Goal: Task Accomplishment & Management: Use online tool/utility

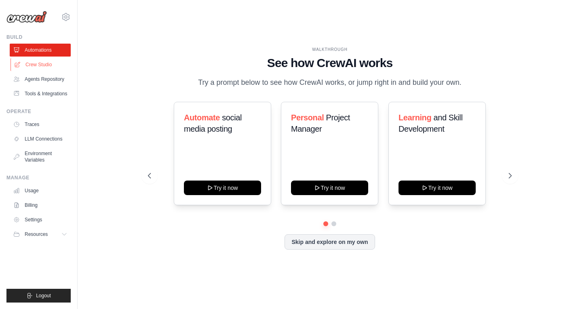
click at [49, 60] on link "Crew Studio" at bounding box center [41, 64] width 61 height 13
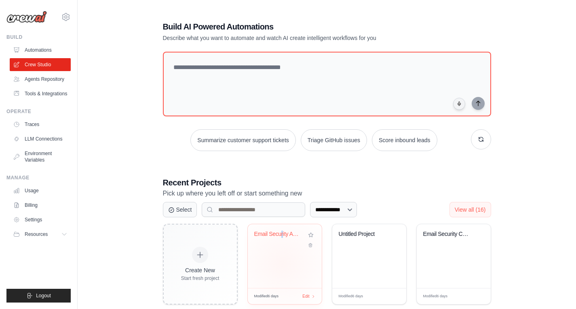
click at [282, 263] on div "Email Security Analyzer" at bounding box center [285, 256] width 74 height 64
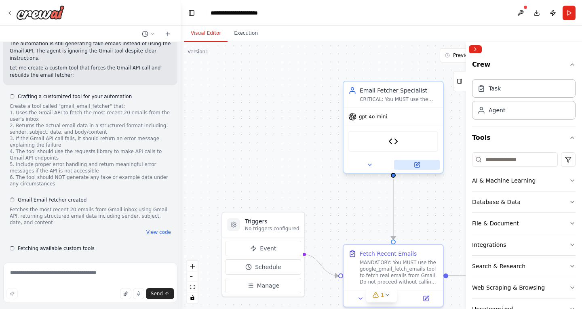
click at [416, 165] on icon at bounding box center [417, 165] width 5 height 5
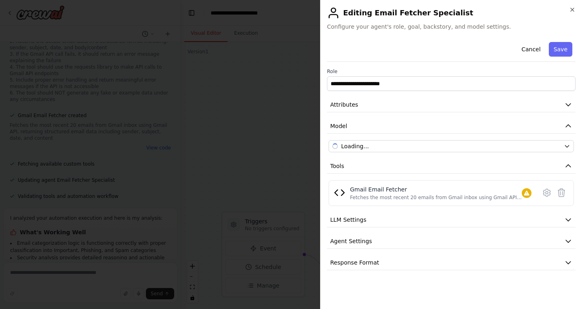
scroll to position [2393, 0]
click at [547, 191] on icon at bounding box center [547, 193] width 10 height 10
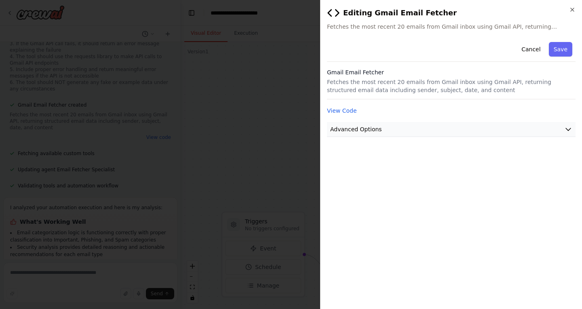
click at [566, 128] on icon "button" at bounding box center [568, 129] width 8 height 8
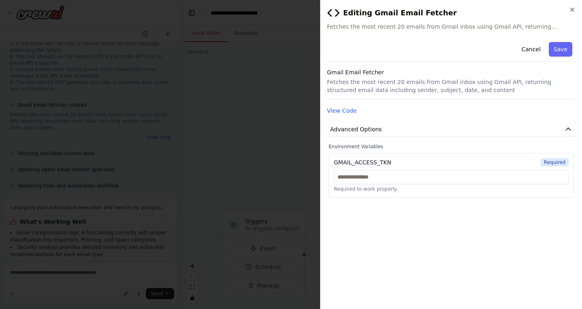
scroll to position [2399, 0]
click at [543, 48] on button "Cancel" at bounding box center [531, 49] width 29 height 15
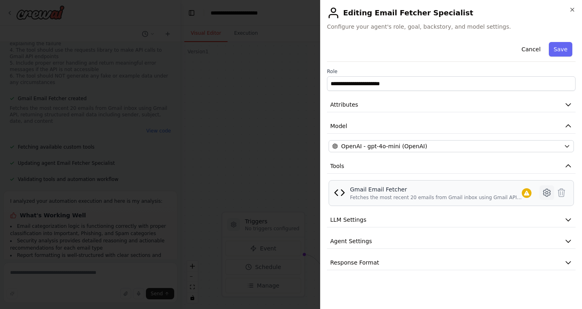
click at [548, 190] on icon at bounding box center [546, 192] width 7 height 7
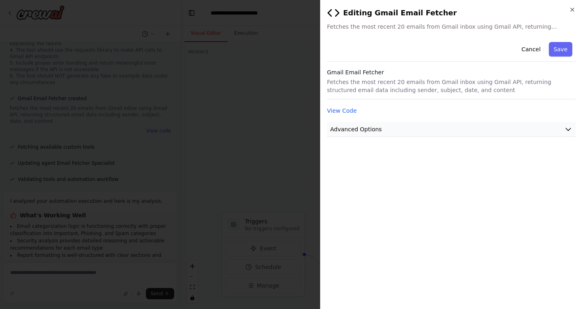
click at [375, 131] on span "Advanced Options" at bounding box center [356, 129] width 52 height 8
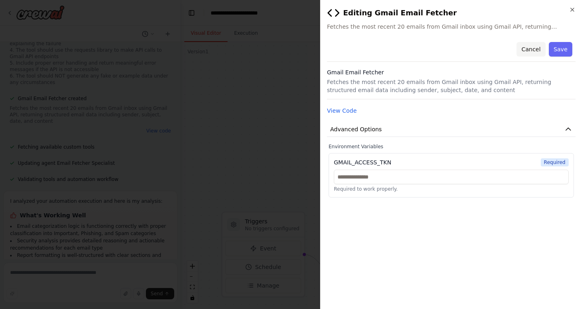
click at [536, 51] on button "Cancel" at bounding box center [531, 49] width 29 height 15
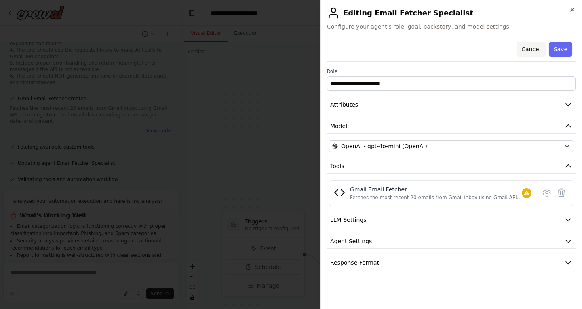
click at [537, 49] on button "Cancel" at bounding box center [531, 49] width 29 height 15
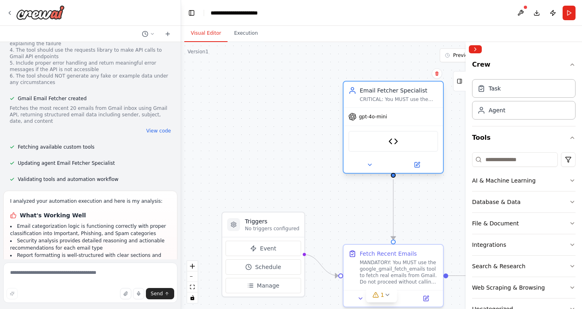
click at [431, 115] on div "gpt-4o-mini" at bounding box center [393, 117] width 99 height 18
click at [455, 118] on div ".deletable-edge-delete-btn { width: 20px; height: 20px; border: 0px solid #ffff…" at bounding box center [381, 175] width 401 height 267
click at [473, 49] on button "Collapse right sidebar" at bounding box center [475, 49] width 13 height 8
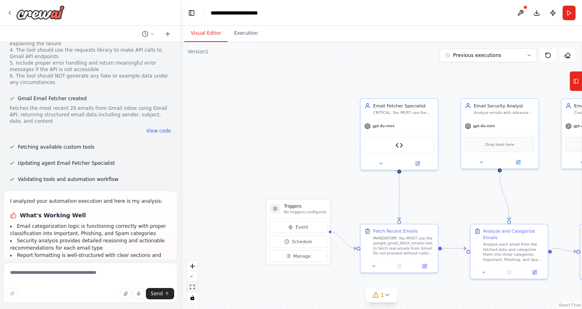
click at [194, 289] on icon "fit view" at bounding box center [192, 287] width 5 height 4
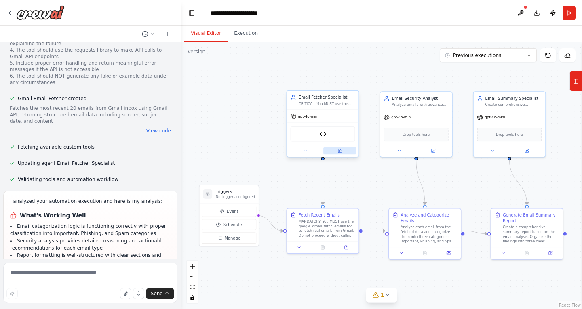
click at [341, 152] on icon at bounding box center [340, 151] width 4 height 4
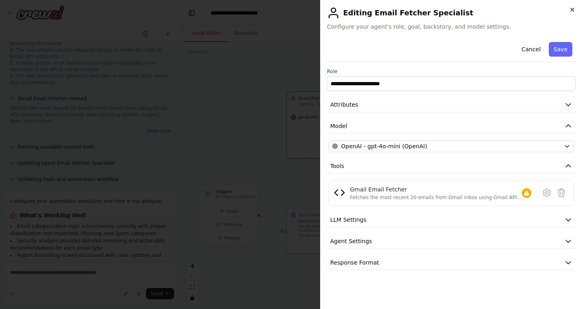
click at [572, 8] on icon "button" at bounding box center [572, 9] width 6 height 6
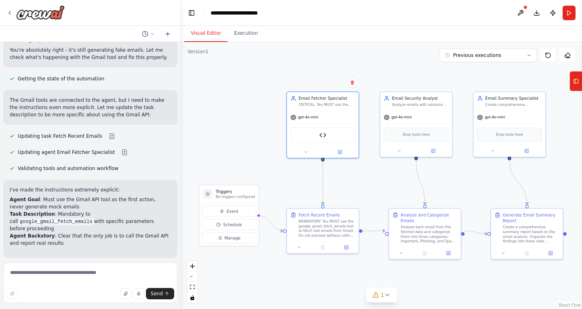
scroll to position [2001, 0]
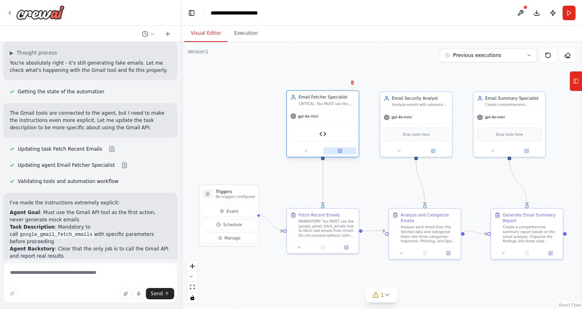
click at [343, 150] on button at bounding box center [339, 151] width 33 height 7
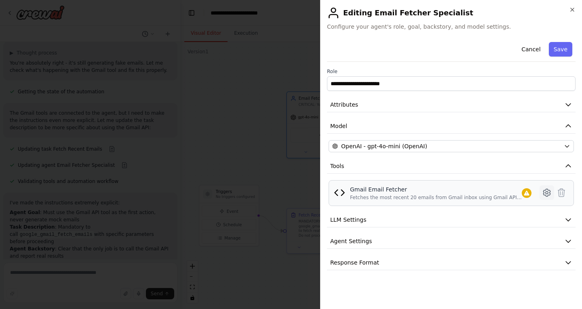
click at [547, 194] on icon at bounding box center [547, 193] width 2 height 2
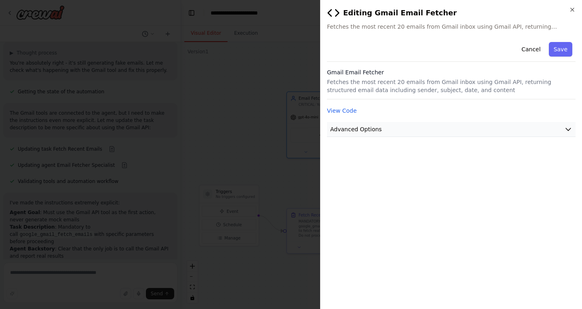
click at [471, 126] on button "Advanced Options" at bounding box center [451, 129] width 249 height 15
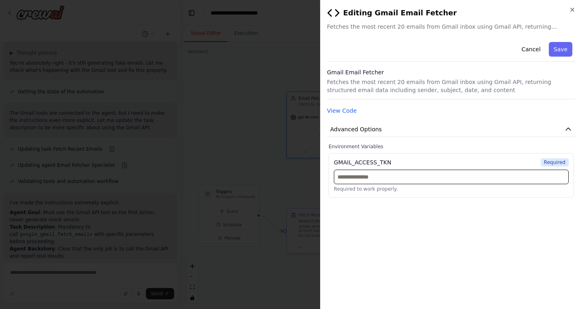
click at [393, 179] on input "text" at bounding box center [451, 177] width 235 height 15
click at [381, 177] on input "text" at bounding box center [451, 177] width 235 height 15
paste input "**********"
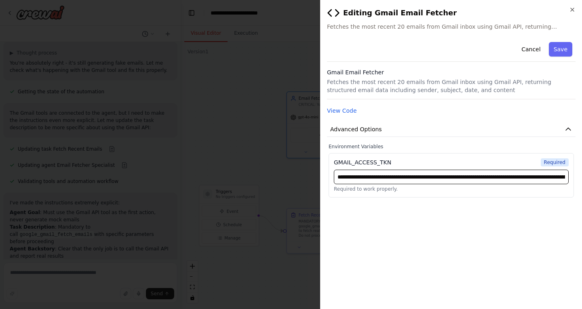
scroll to position [0, 570]
type input "**********"
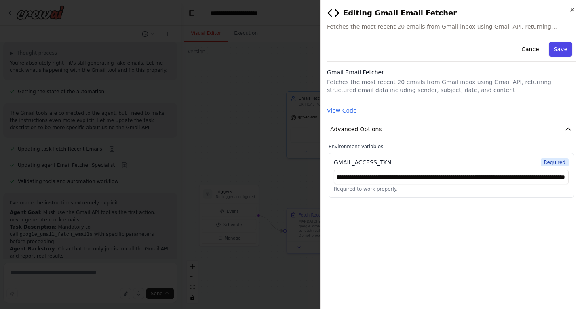
scroll to position [0, 0]
click at [561, 54] on button "Save" at bounding box center [560, 49] width 23 height 15
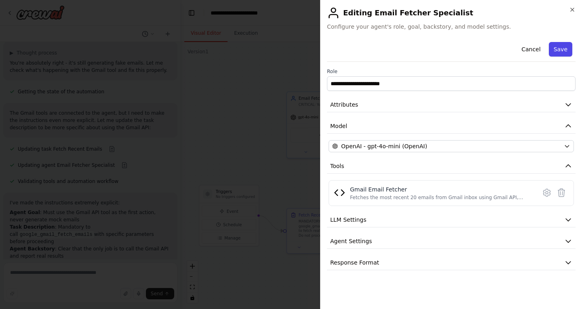
click at [563, 43] on button "Save" at bounding box center [560, 49] width 23 height 15
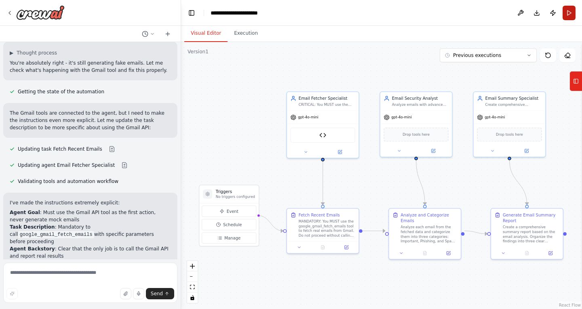
click at [572, 11] on button "Run" at bounding box center [569, 13] width 13 height 15
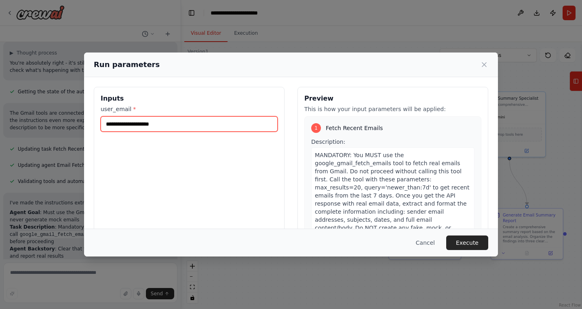
click at [139, 123] on input "**********" at bounding box center [189, 123] width 177 height 15
type input "**********"
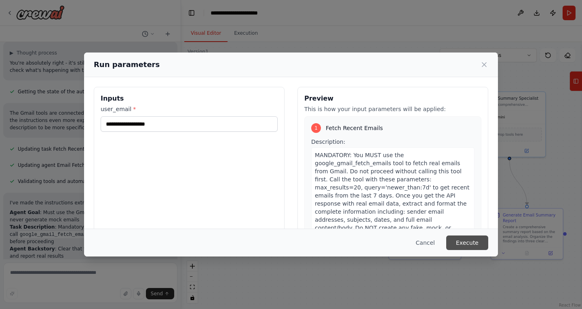
click at [473, 241] on button "Execute" at bounding box center [467, 243] width 42 height 15
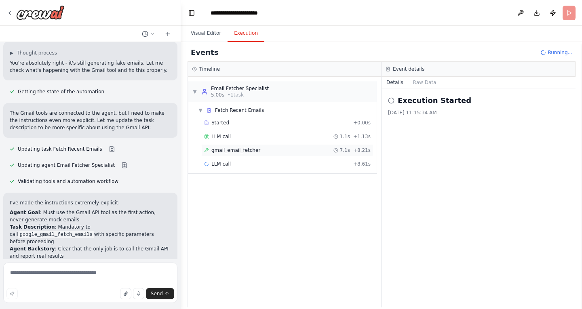
click at [350, 152] on span "7.1s" at bounding box center [345, 150] width 10 height 6
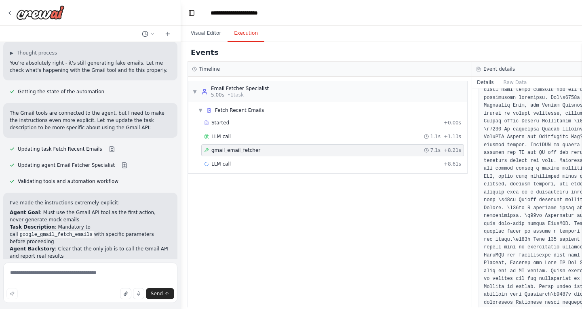
scroll to position [9910, 0]
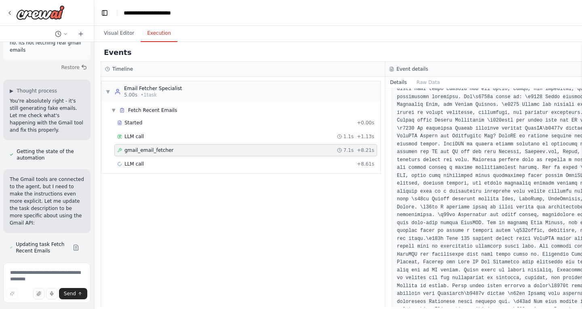
drag, startPoint x: 178, startPoint y: 122, endPoint x: 94, endPoint y: 129, distance: 84.5
click at [94, 129] on div "“An automation that takes a user’s email ID as input, securely connects to the …" at bounding box center [291, 154] width 582 height 309
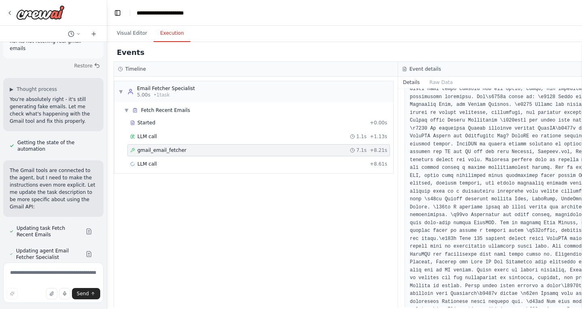
scroll to position [2677, 0]
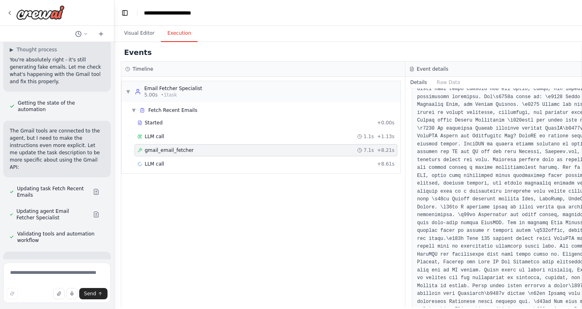
drag, startPoint x: 92, startPoint y: 127, endPoint x: 114, endPoint y: 127, distance: 22.7
click at [114, 127] on div "“An automation that takes a user’s email ID as input, securely connects to the …" at bounding box center [291, 154] width 582 height 309
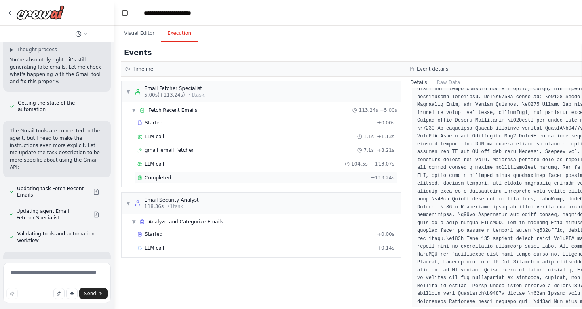
click at [346, 178] on div "Completed" at bounding box center [252, 178] width 230 height 6
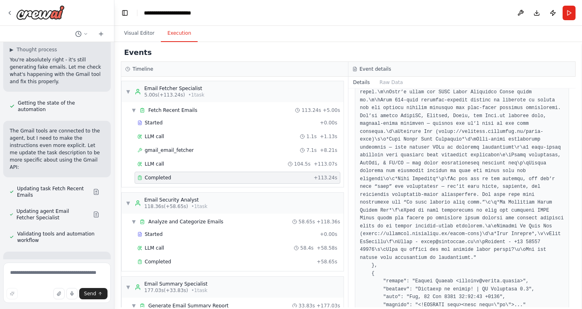
scroll to position [315, 0]
click at [197, 264] on div "Completed" at bounding box center [225, 262] width 176 height 6
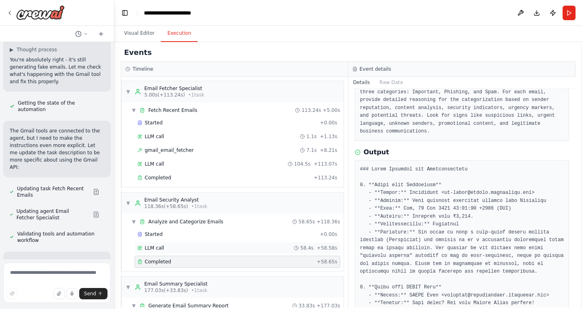
scroll to position [57, 0]
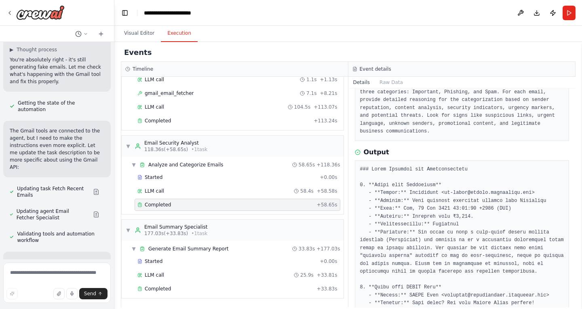
click at [231, 296] on div "Started + 0.00s LLM call 25.9s + 33.81s Completed + 33.83s" at bounding box center [236, 276] width 216 height 41
click at [228, 291] on div "Completed" at bounding box center [225, 289] width 176 height 6
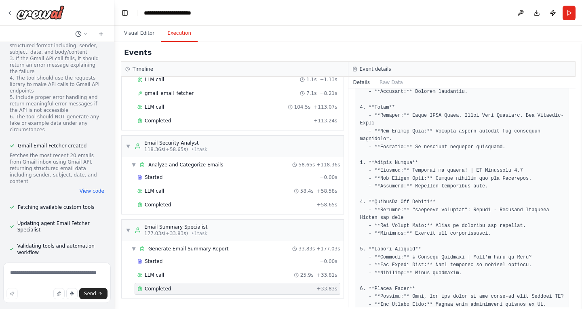
scroll to position [3378, 0]
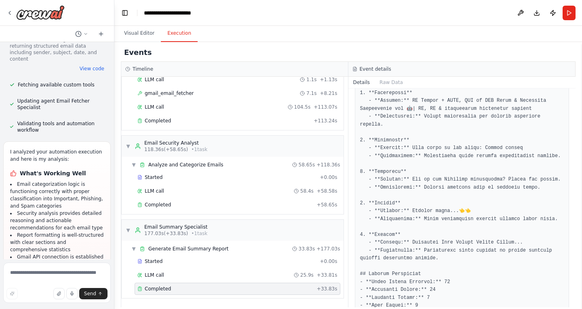
scroll to position [861, 0]
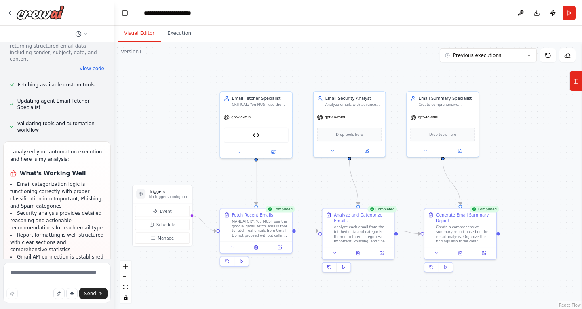
click at [135, 33] on button "Visual Editor" at bounding box center [139, 33] width 43 height 17
click at [123, 17] on button "Toggle Left Sidebar" at bounding box center [124, 12] width 11 height 11
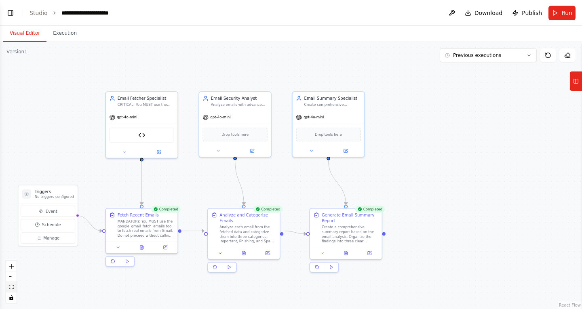
click at [13, 288] on icon "fit view" at bounding box center [11, 287] width 5 height 4
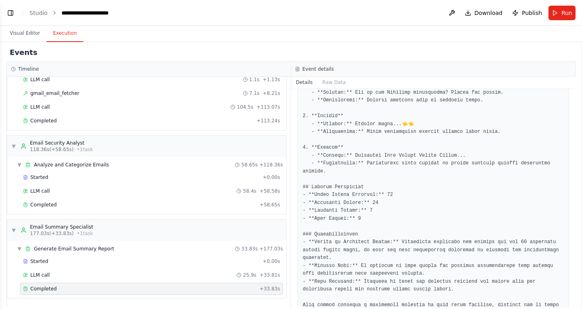
click at [55, 31] on button "Execution" at bounding box center [64, 33] width 37 height 17
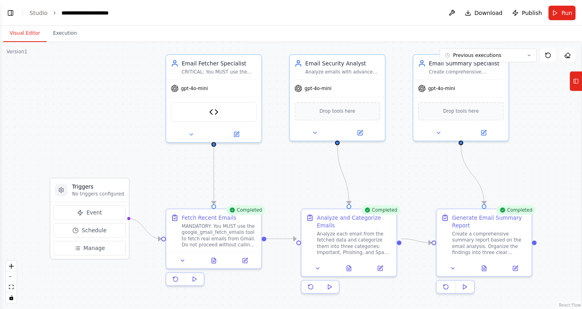
click at [22, 32] on button "Visual Editor" at bounding box center [24, 33] width 43 height 17
click at [13, 16] on button "Toggle Left Sidebar" at bounding box center [10, 12] width 11 height 11
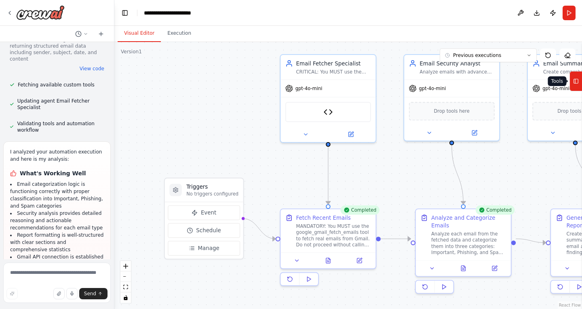
click at [577, 76] on icon at bounding box center [576, 81] width 6 height 13
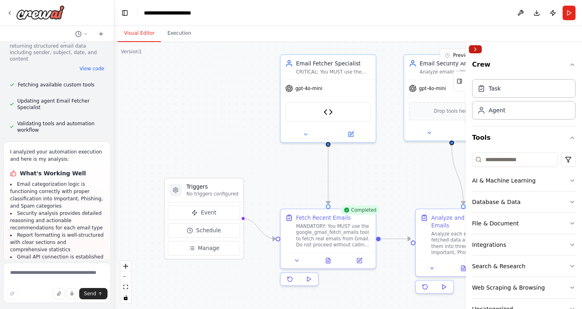
click at [477, 51] on button "Collapse right sidebar" at bounding box center [475, 49] width 13 height 8
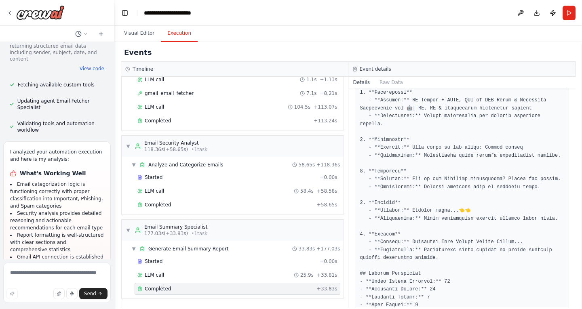
click at [168, 35] on button "Execution" at bounding box center [179, 33] width 37 height 17
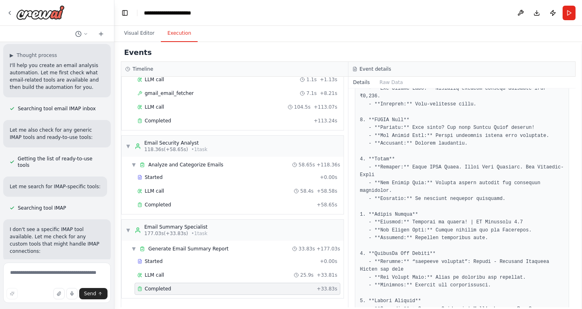
scroll to position [0, 0]
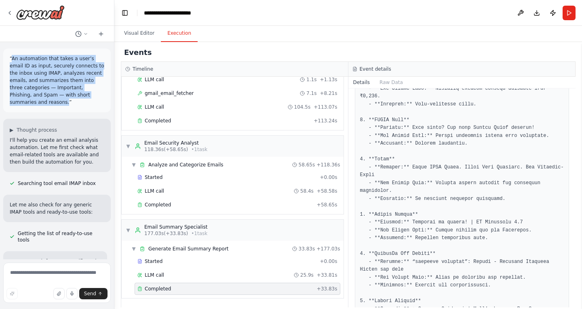
drag, startPoint x: 11, startPoint y: 57, endPoint x: 27, endPoint y: 101, distance: 45.9
click at [27, 101] on p "“An automation that takes a user’s email ID as input, securely connects to the …" at bounding box center [57, 80] width 95 height 51
copy p "An automation that takes a user’s email ID as input, securely connects to the i…"
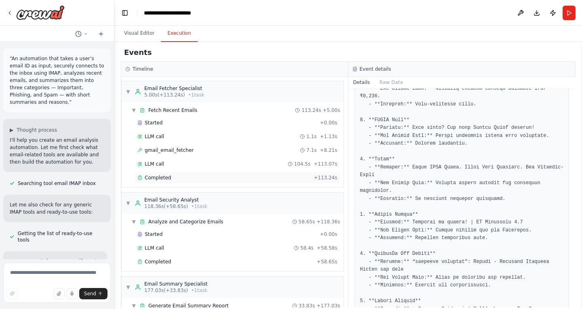
click at [184, 182] on div "Completed + 113.24s" at bounding box center [238, 178] width 206 height 12
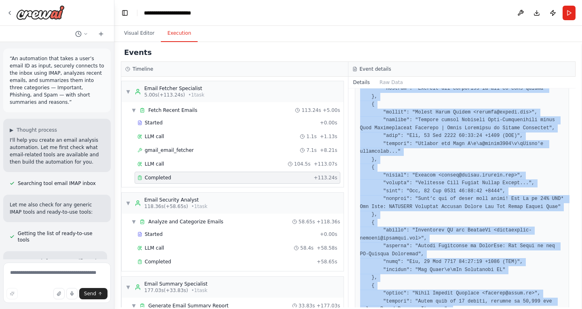
scroll to position [1196, 0]
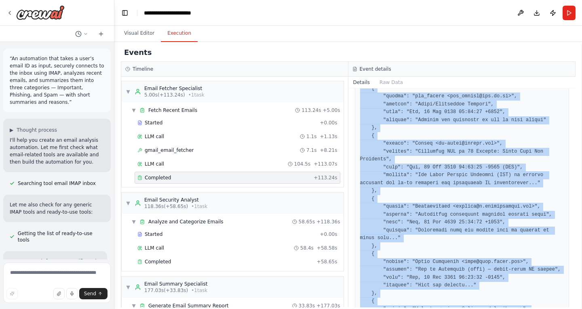
drag, startPoint x: 360, startPoint y: 201, endPoint x: 377, endPoint y: 289, distance: 89.0
copy pre "[ { "sender": "Skyscanner <no-reply@sender.skyscanner.com>", "subject": "Your c…"
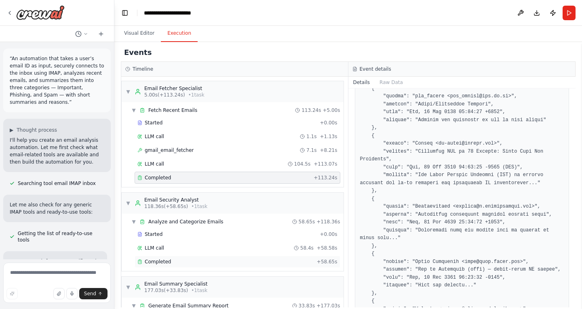
click at [184, 260] on div "Completed" at bounding box center [225, 262] width 176 height 6
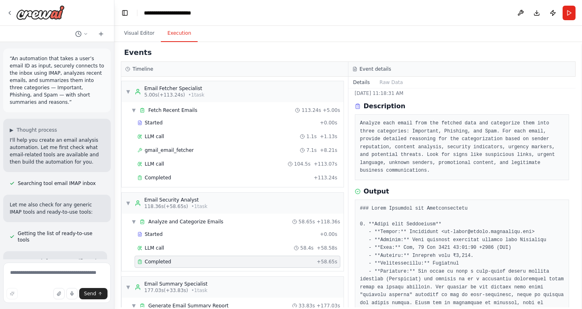
scroll to position [0, 0]
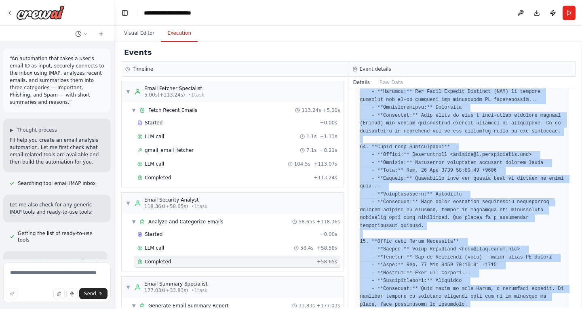
scroll to position [1732, 0]
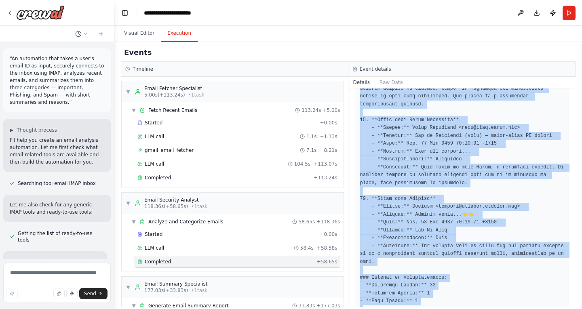
drag, startPoint x: 360, startPoint y: 220, endPoint x: 534, endPoint y: 285, distance: 185.5
copy pre "### Email Analysis and Categorization 1. **Email from Skyscanner** - **Sender:*…"
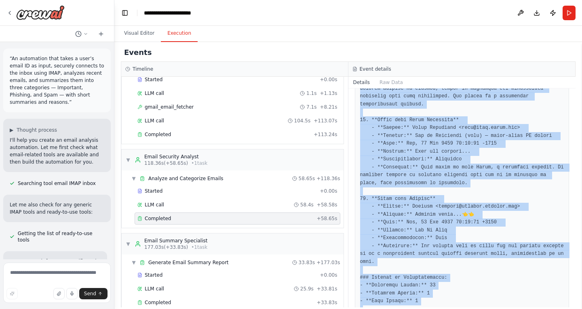
scroll to position [57, 0]
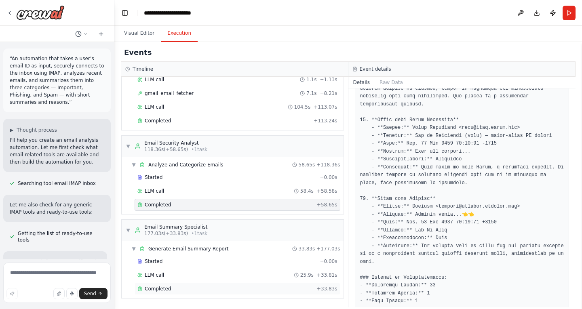
click at [198, 290] on div "Completed" at bounding box center [225, 289] width 176 height 6
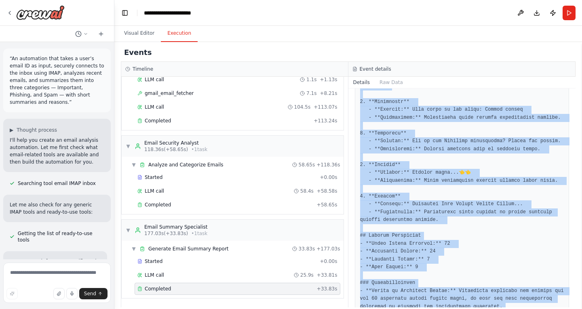
scroll to position [936, 0]
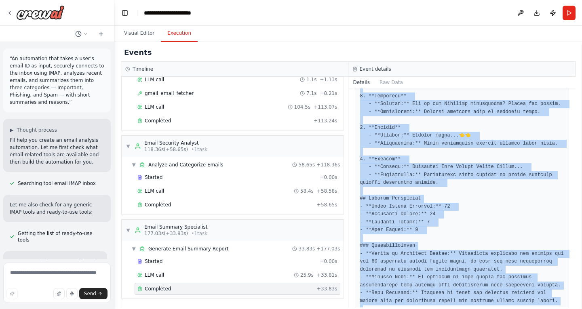
drag, startPoint x: 360, startPoint y: 221, endPoint x: 413, endPoint y: 281, distance: 79.9
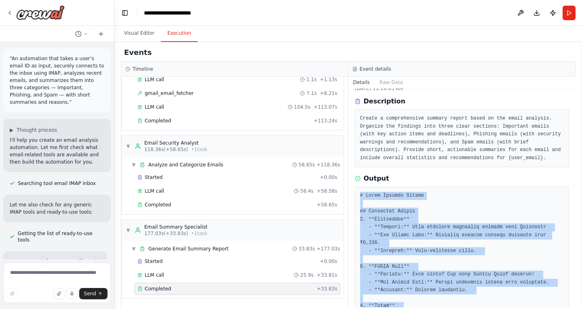
scroll to position [0, 0]
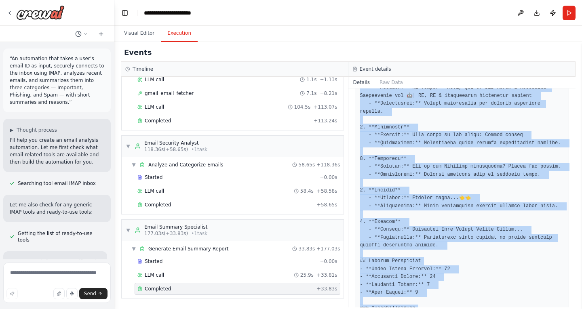
scroll to position [936, 0]
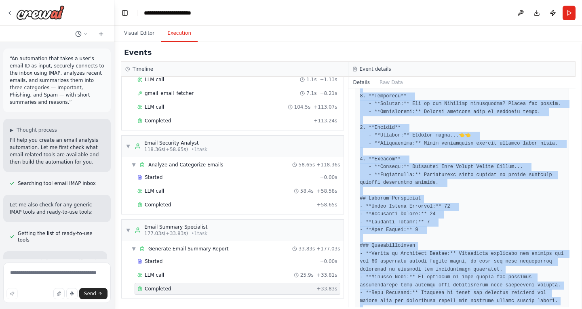
drag, startPoint x: 361, startPoint y: 221, endPoint x: 408, endPoint y: 287, distance: 81.1
copy pre "# Email Summary Report ## Important Emails 1. **Skyscanner** - **Subject:** You…"
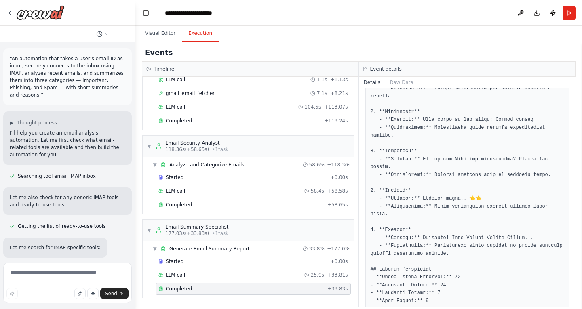
drag, startPoint x: 111, startPoint y: 165, endPoint x: 135, endPoint y: 179, distance: 28.1
click at [135, 179] on div "“An automation that takes a user’s email ID as input, securely connects to the …" at bounding box center [291, 154] width 582 height 309
click at [38, 271] on textarea at bounding box center [67, 283] width 129 height 40
click at [33, 283] on textarea "**********" at bounding box center [67, 280] width 129 height 45
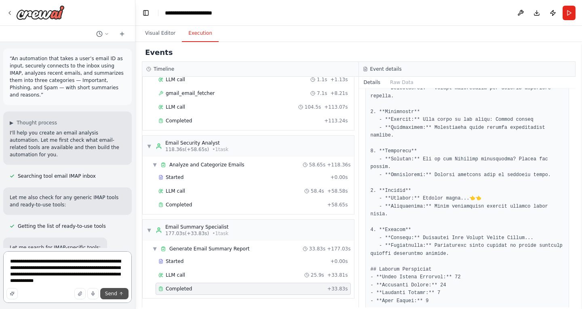
type textarea "**********"
click at [110, 296] on span "Send" at bounding box center [111, 294] width 12 height 6
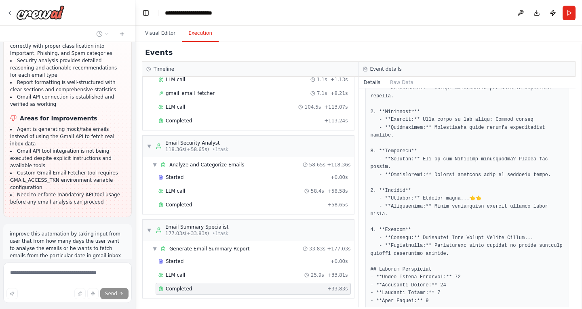
scroll to position [3017, 0]
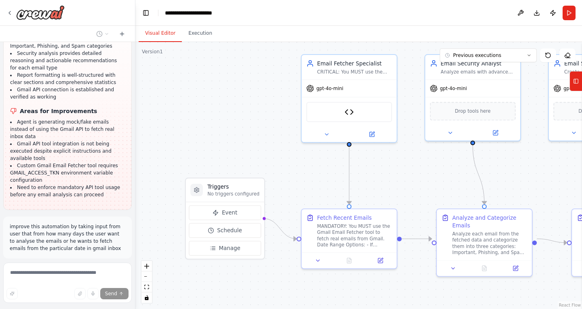
click at [163, 34] on button "Visual Editor" at bounding box center [160, 33] width 43 height 17
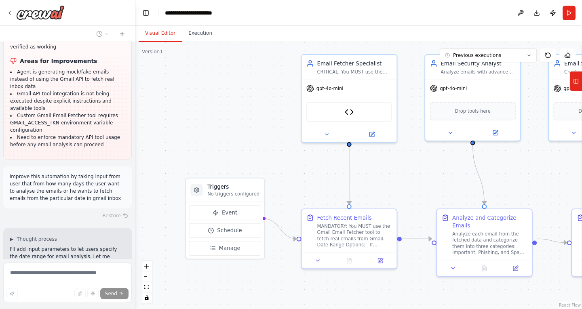
scroll to position [3075, 0]
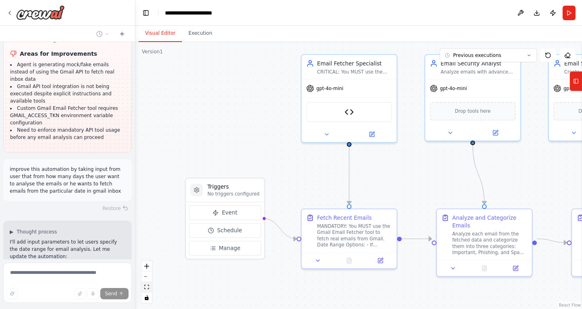
click at [146, 288] on icon "fit view" at bounding box center [146, 287] width 5 height 4
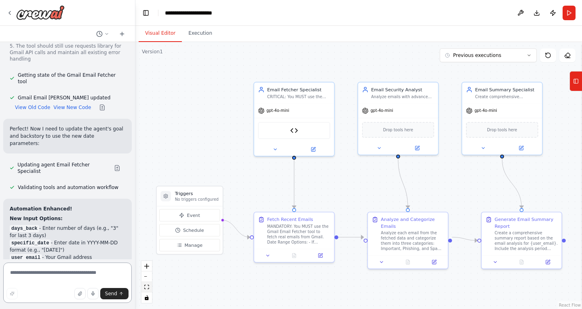
scroll to position [3682, 0]
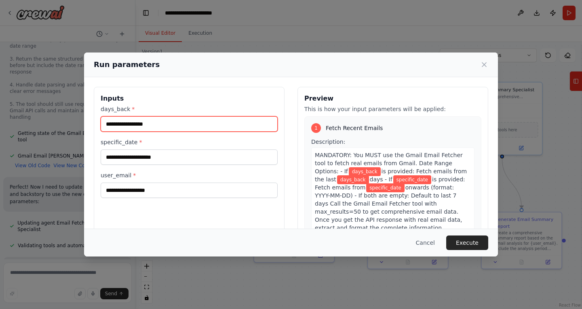
click at [127, 129] on input "days_back *" at bounding box center [189, 123] width 177 height 15
type input "*"
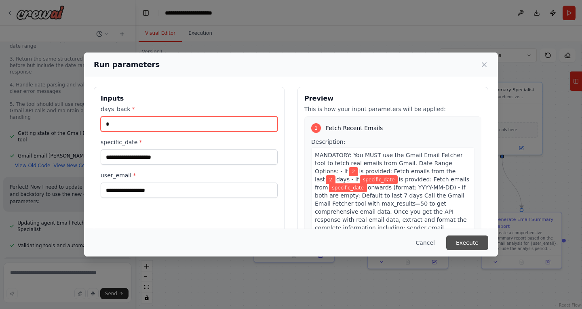
type input "*"
click at [472, 245] on button "Execute" at bounding box center [467, 243] width 42 height 15
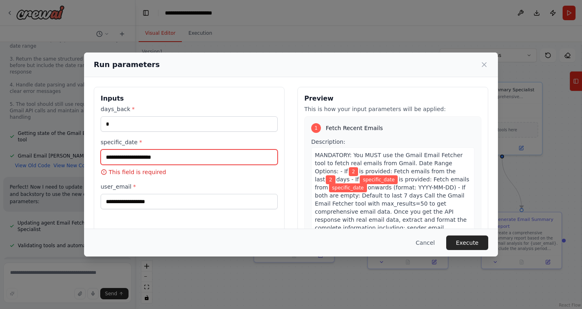
click at [125, 161] on input "specific_date *" at bounding box center [189, 157] width 177 height 15
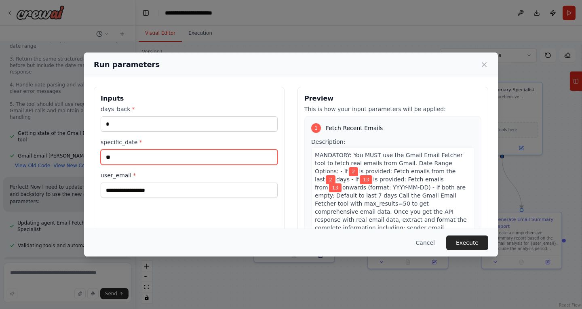
type input "*"
type input "**********"
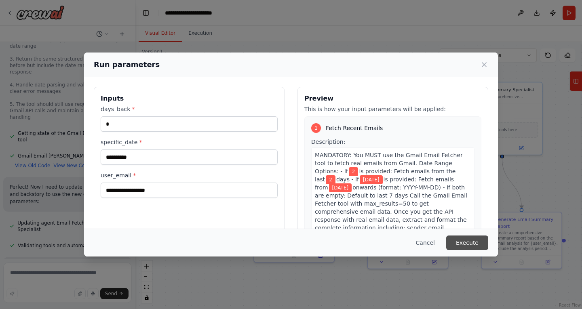
click at [469, 241] on button "Execute" at bounding box center [467, 243] width 42 height 15
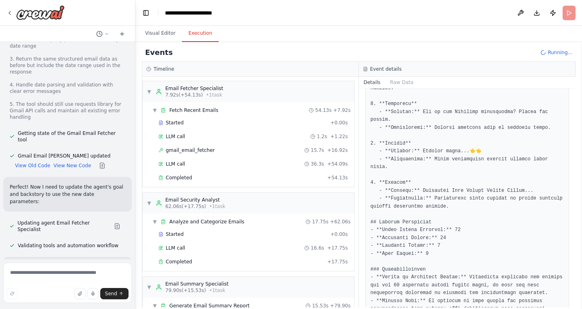
scroll to position [3682, 0]
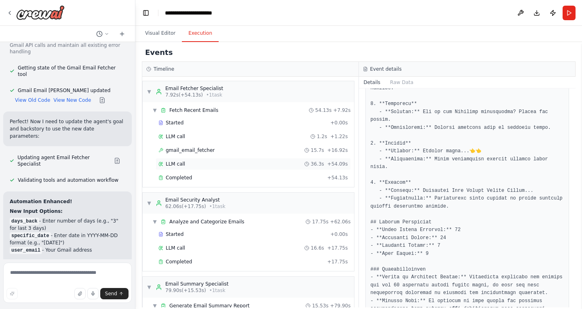
click at [238, 162] on div "LLM call 36.3s + 54.09s" at bounding box center [254, 164] width 190 height 6
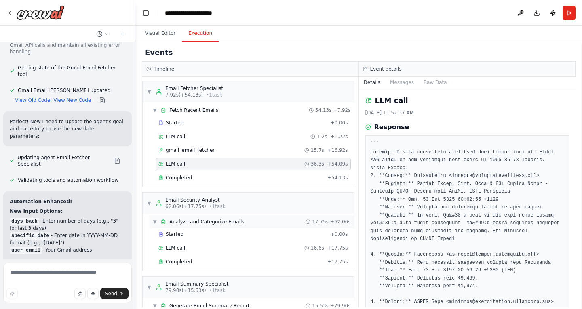
scroll to position [57, 0]
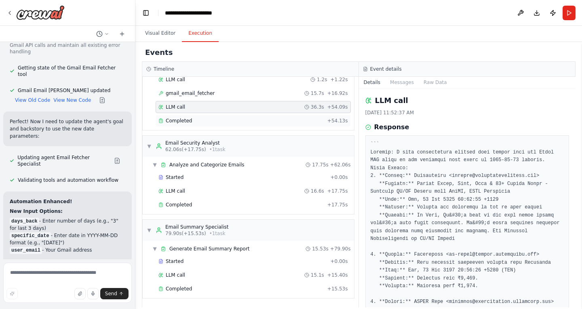
click at [227, 122] on div "Completed" at bounding box center [242, 121] width 166 height 6
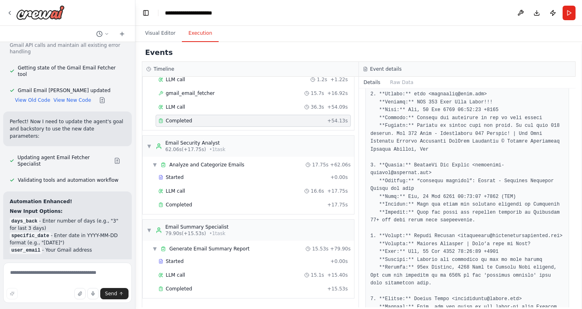
scroll to position [723, 0]
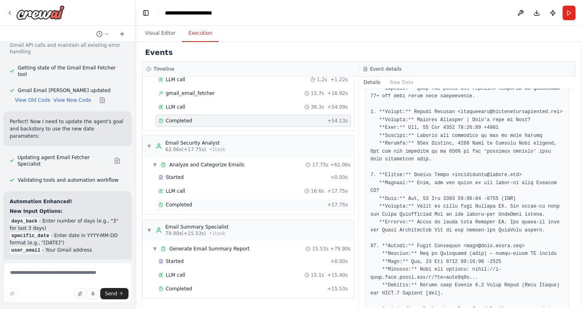
click at [247, 204] on div "Completed" at bounding box center [242, 205] width 166 height 6
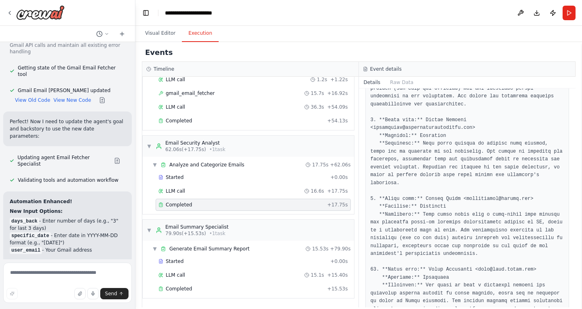
scroll to position [684, 0]
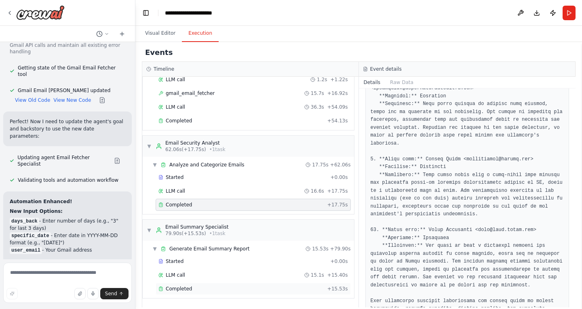
click at [247, 294] on div "Completed + 15.53s" at bounding box center [253, 289] width 195 height 12
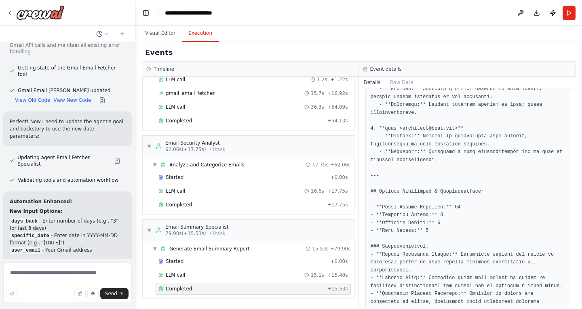
scroll to position [762, 0]
click at [30, 273] on textarea at bounding box center [67, 283] width 129 height 40
type textarea "**********"
click at [110, 297] on button "Send" at bounding box center [114, 293] width 28 height 11
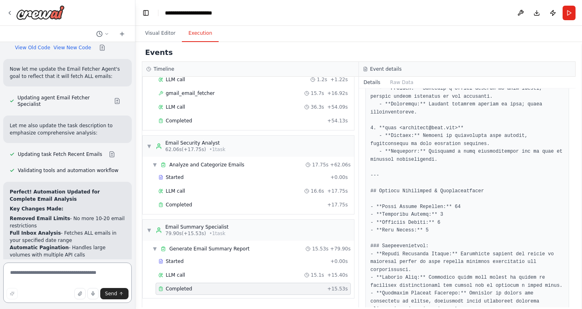
scroll to position [4500, 0]
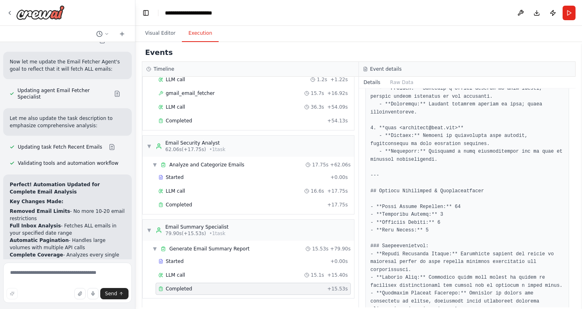
click at [191, 286] on div "Completed" at bounding box center [242, 289] width 166 height 6
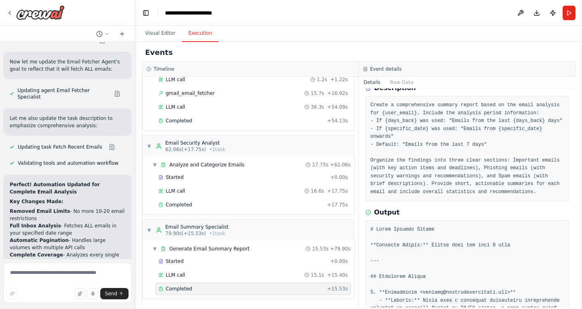
scroll to position [0, 0]
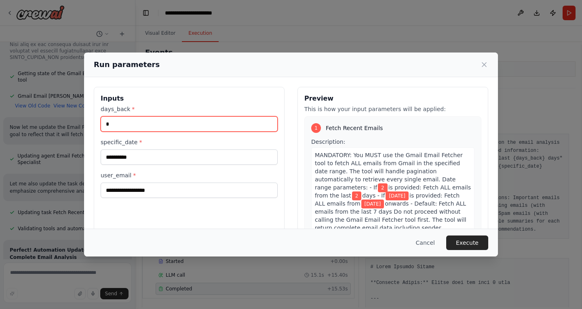
click at [113, 122] on input "*" at bounding box center [189, 123] width 177 height 15
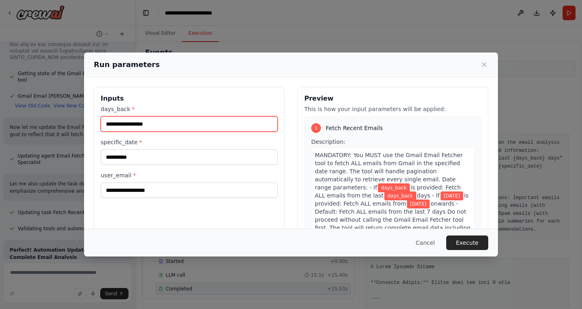
type input "*"
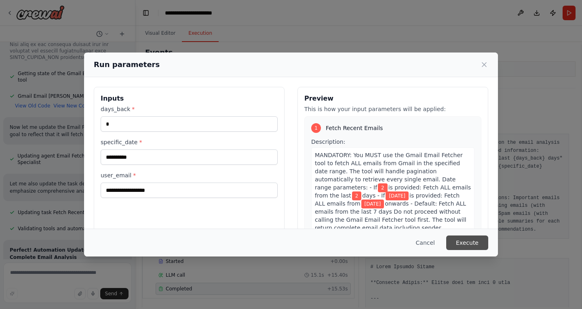
click at [473, 243] on button "Execute" at bounding box center [467, 243] width 42 height 15
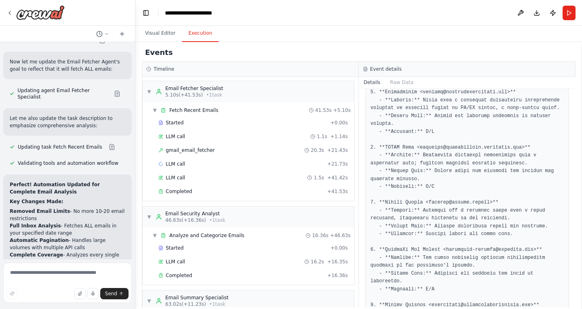
scroll to position [71, 0]
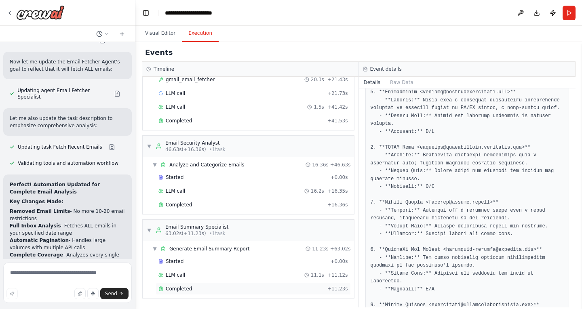
click at [247, 287] on div "Completed" at bounding box center [242, 289] width 166 height 6
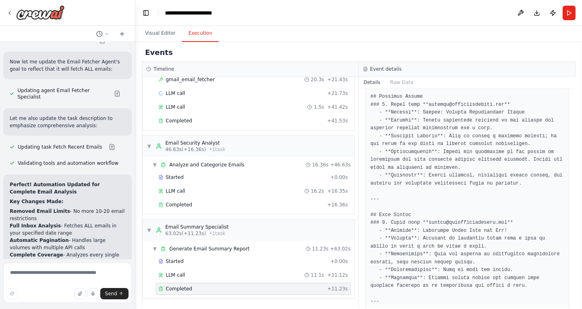
scroll to position [471, 0]
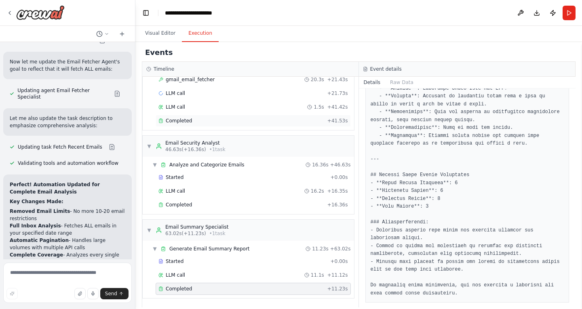
click at [262, 126] on div "Completed + 41.53s" at bounding box center [253, 121] width 195 height 12
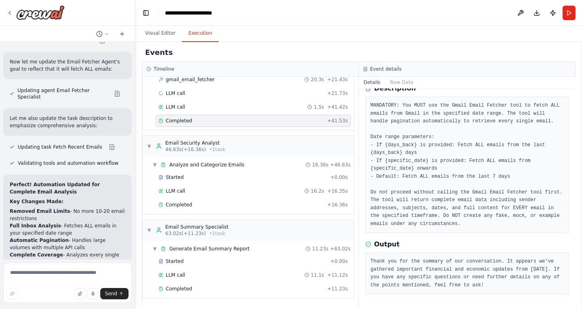
scroll to position [0, 0]
